Goal: Information Seeking & Learning: Learn about a topic

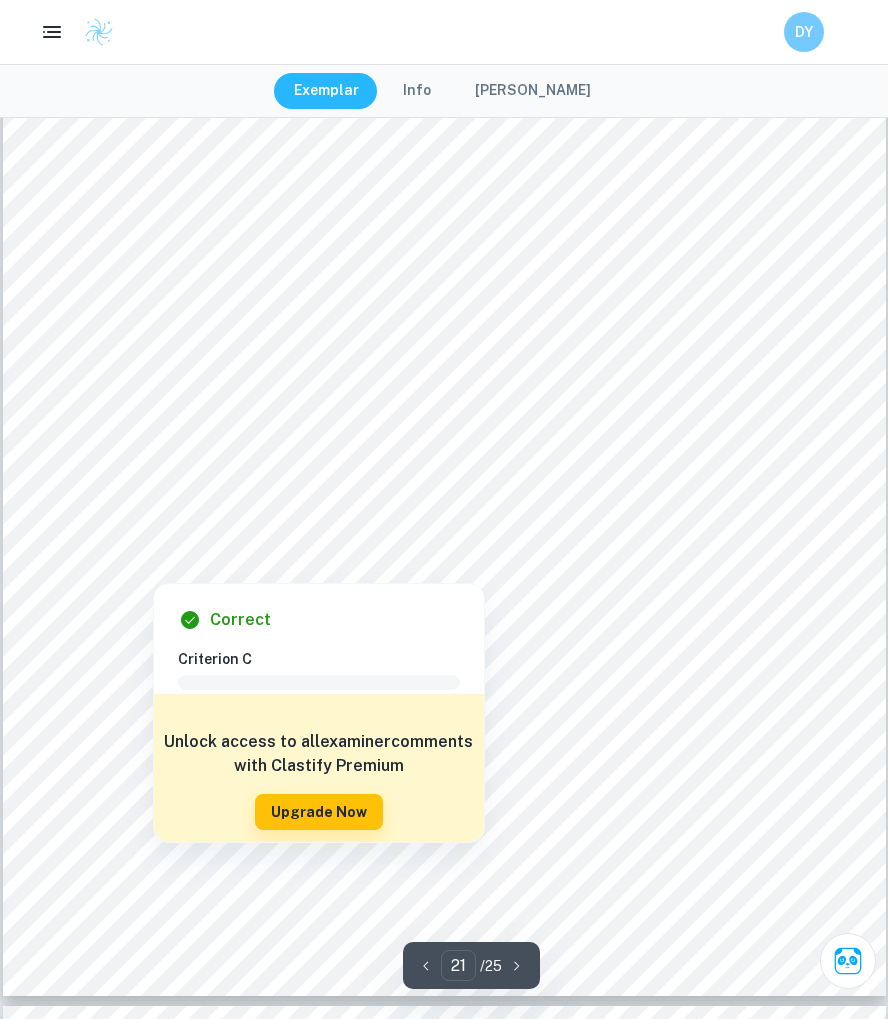
scroll to position [26286, 0]
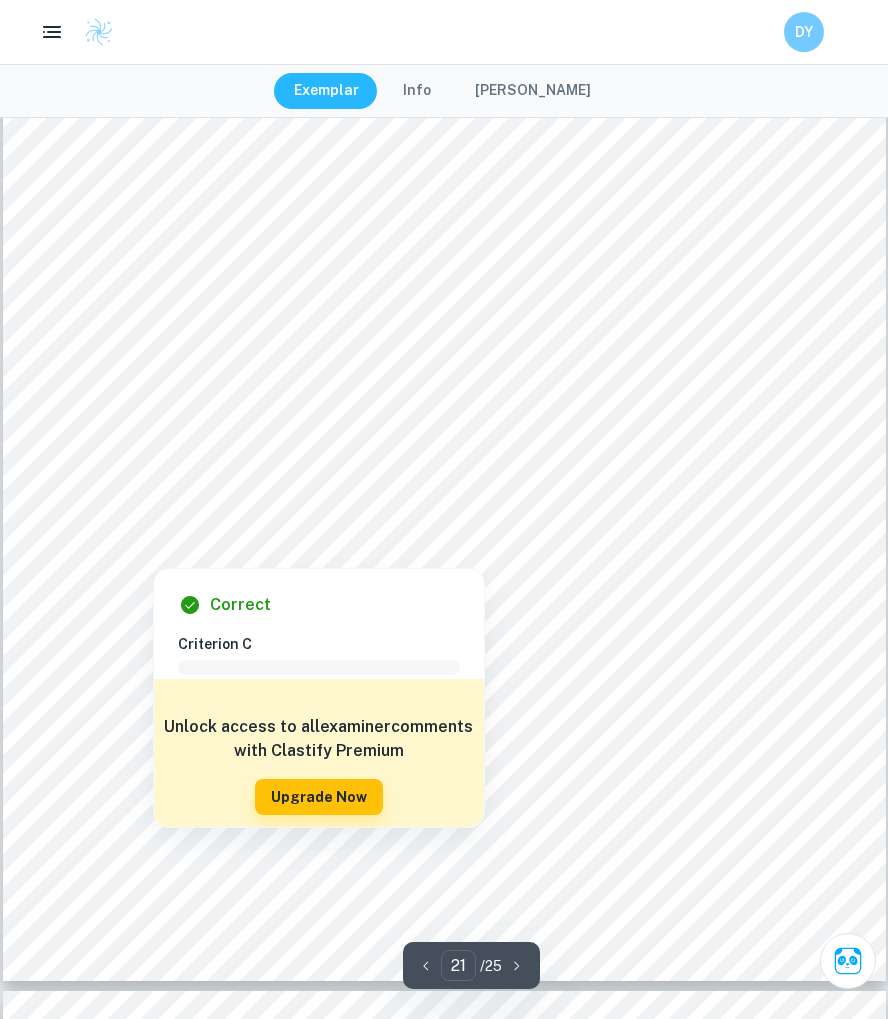
drag, startPoint x: 662, startPoint y: 521, endPoint x: 778, endPoint y: 521, distance: 115.9
click at [778, 521] on div at bounding box center [449, 521] width 680 height 41
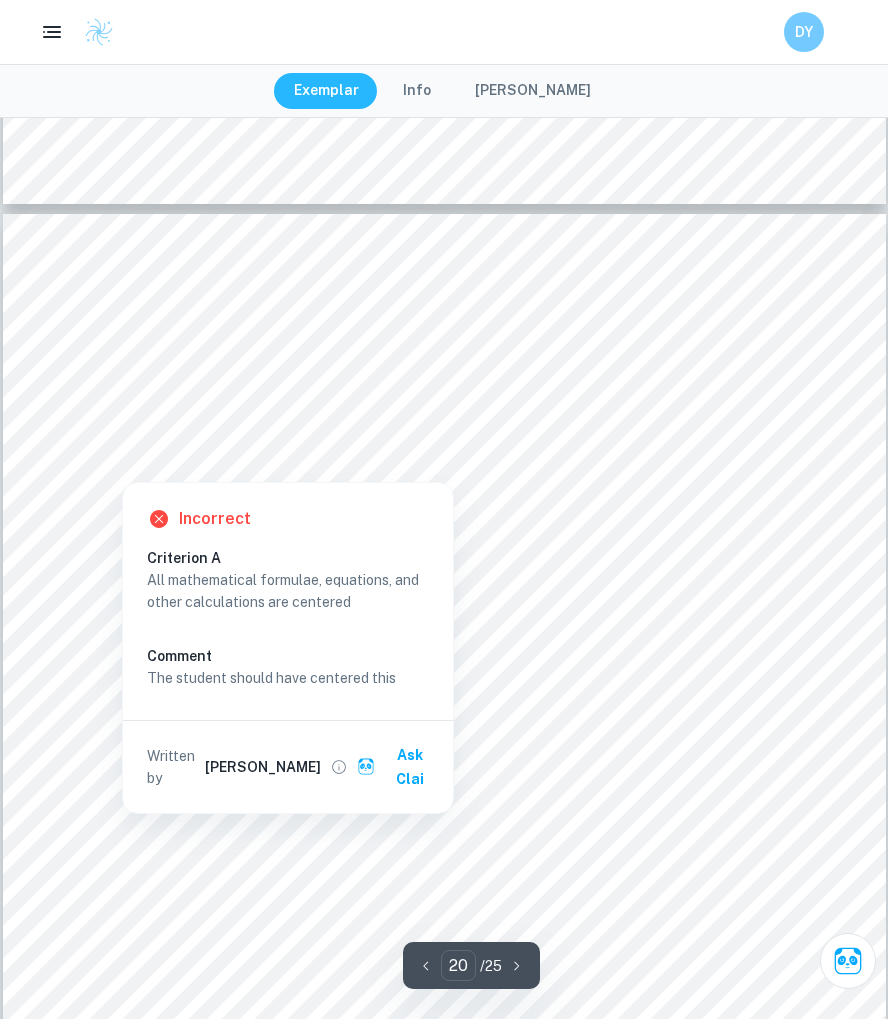
scroll to position [23682, 0]
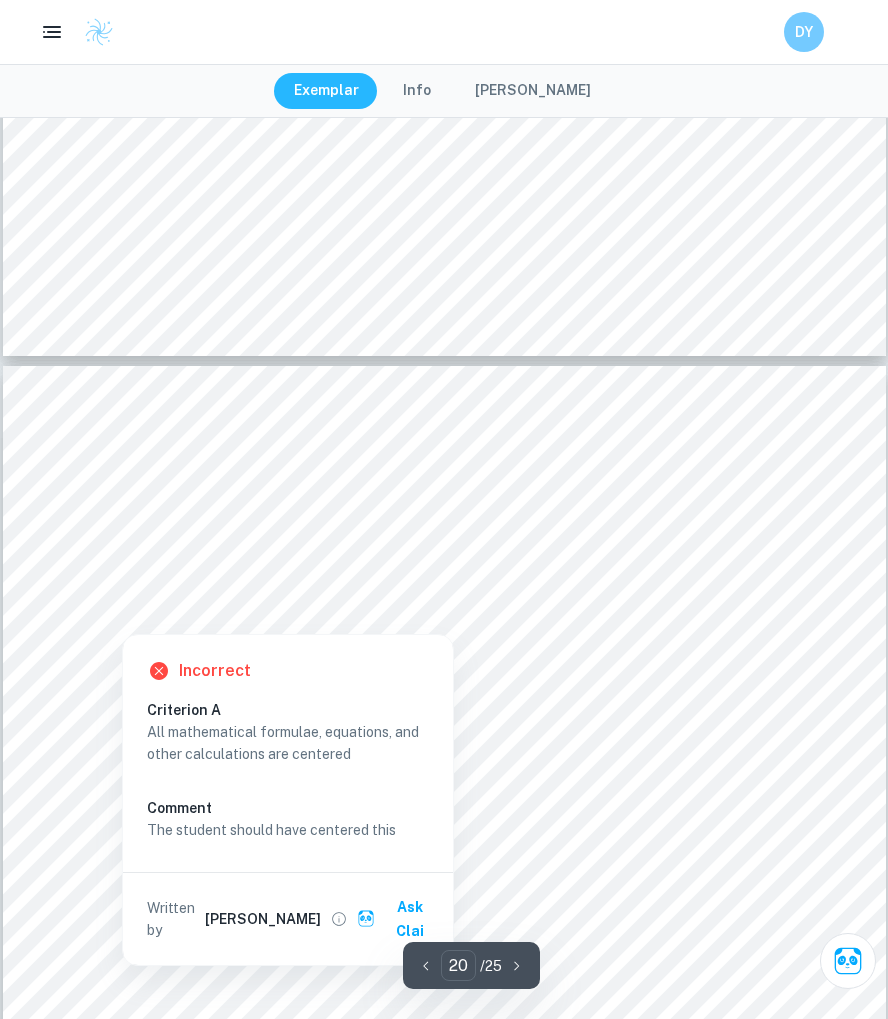
click at [535, 578] on div at bounding box center [444, 576] width 671 height 8
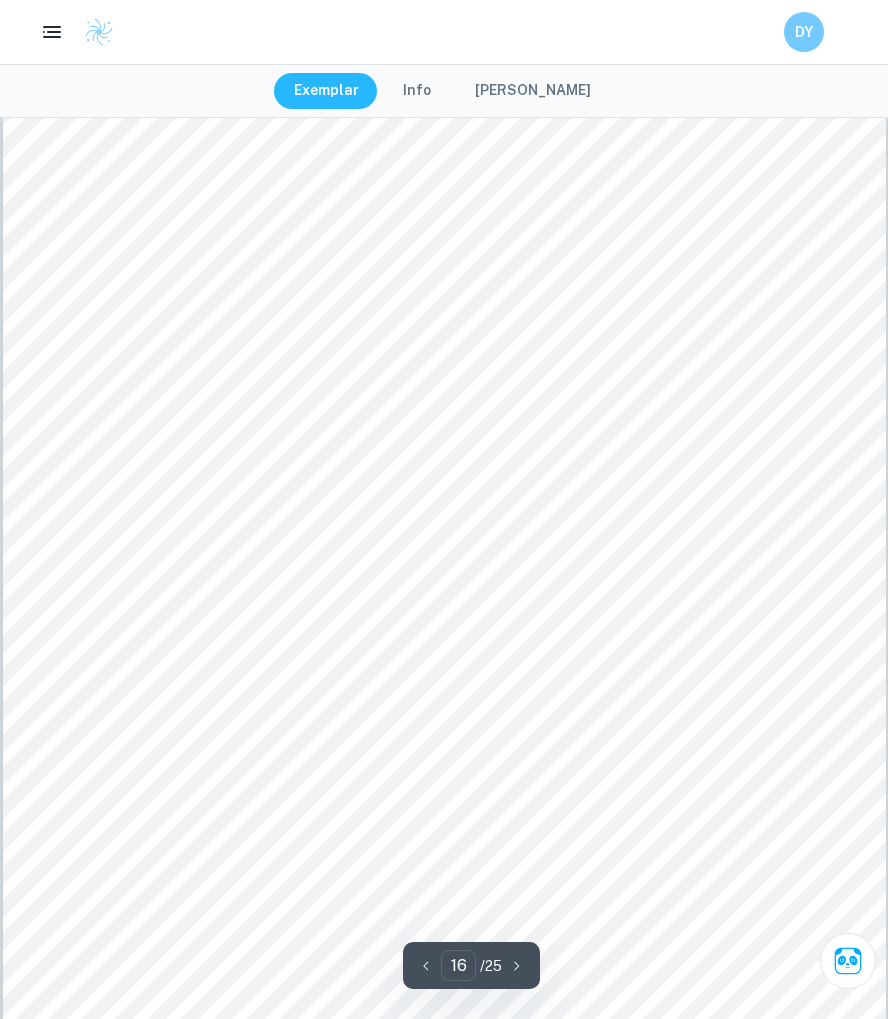
scroll to position [18899, 0]
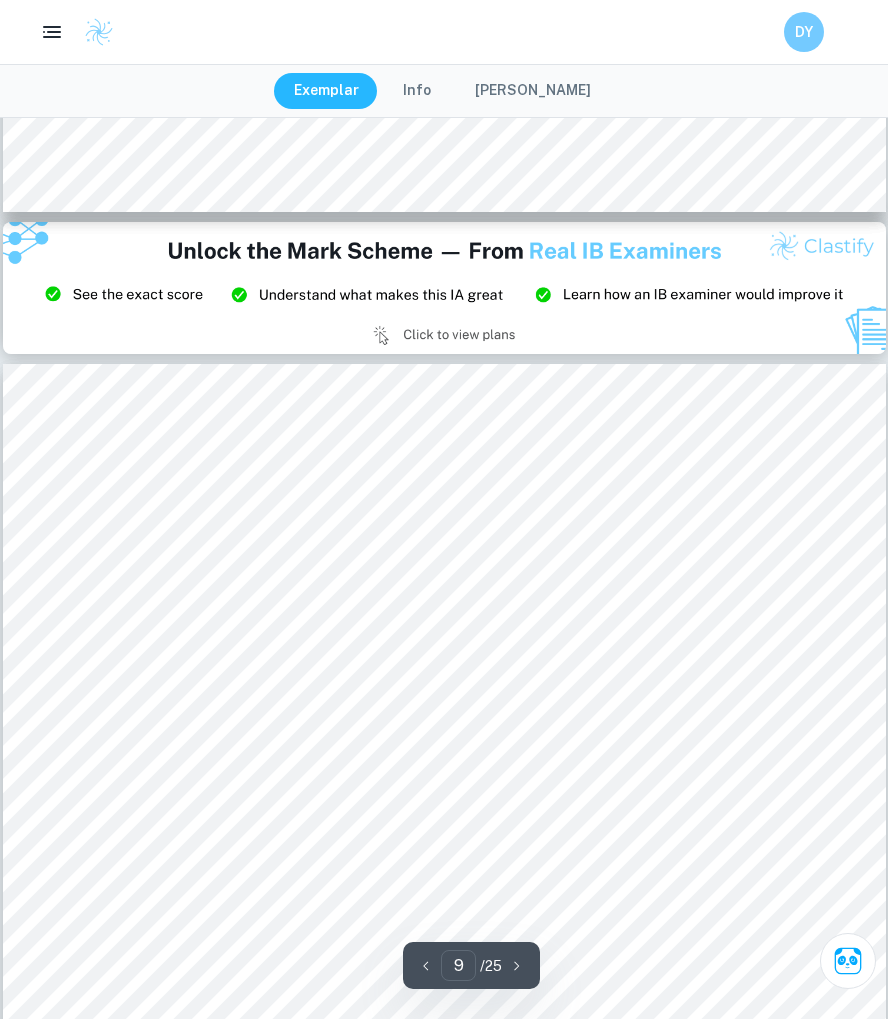
type input "8"
